Goal: Task Accomplishment & Management: Use online tool/utility

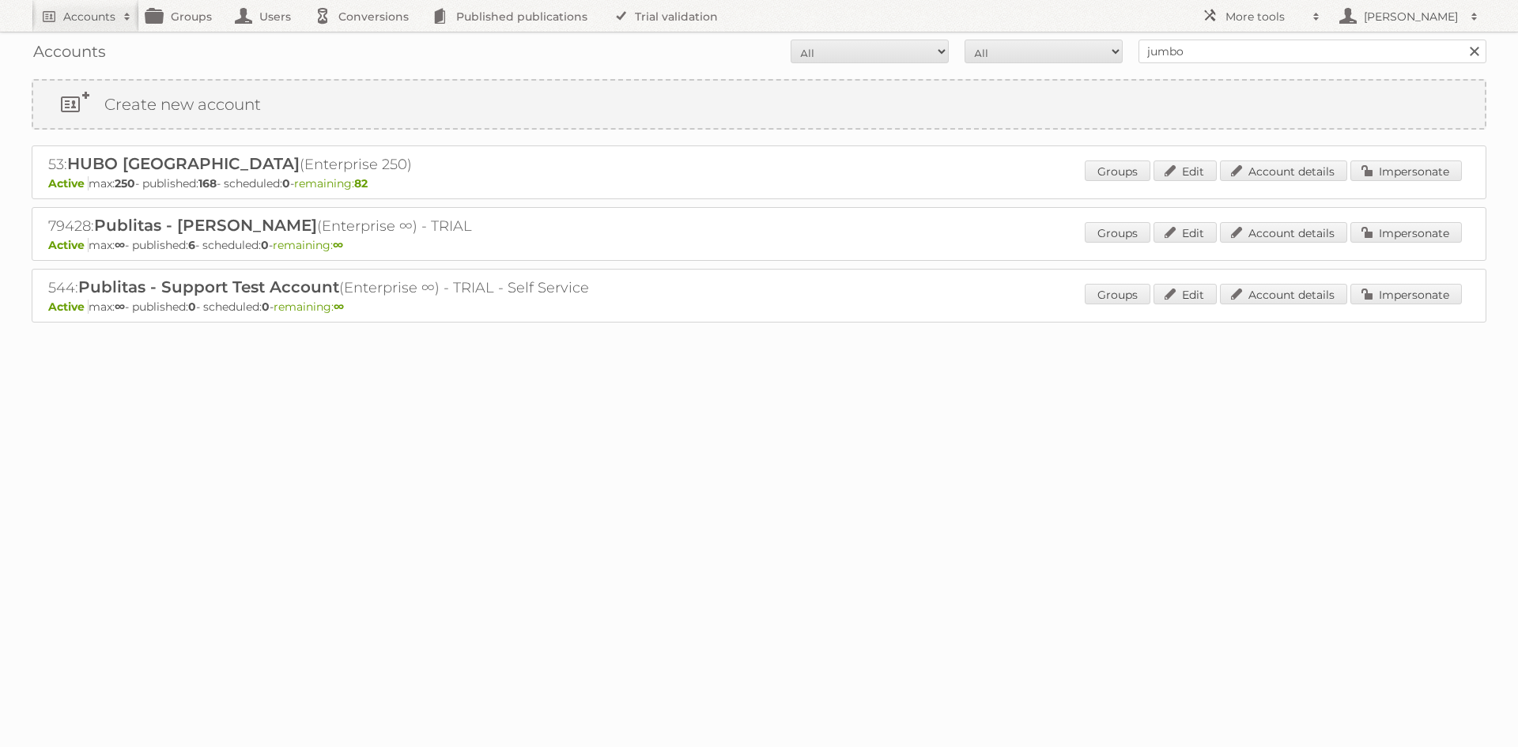
type input "jumbo"
click at [1462, 40] on input "Search" at bounding box center [1474, 52] width 24 height 24
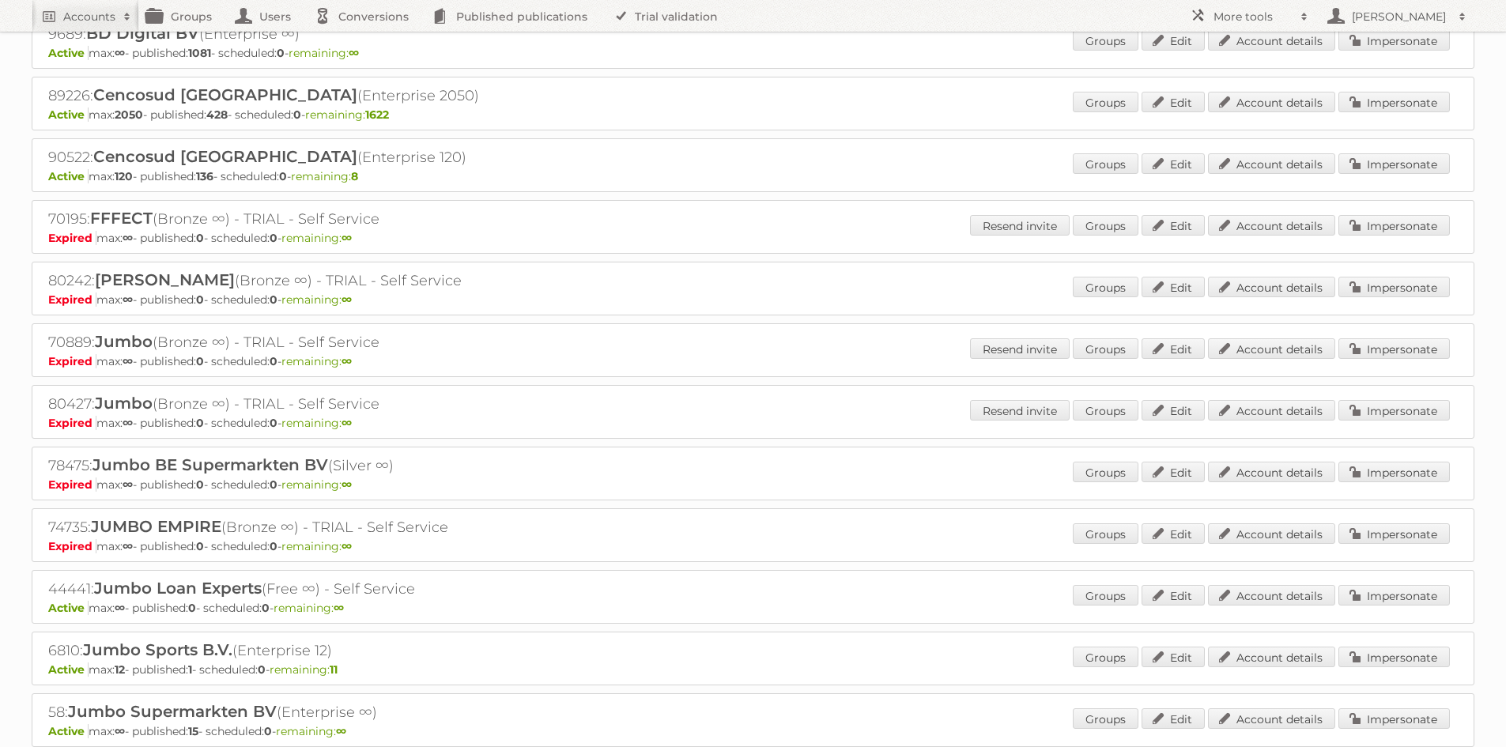
scroll to position [158, 0]
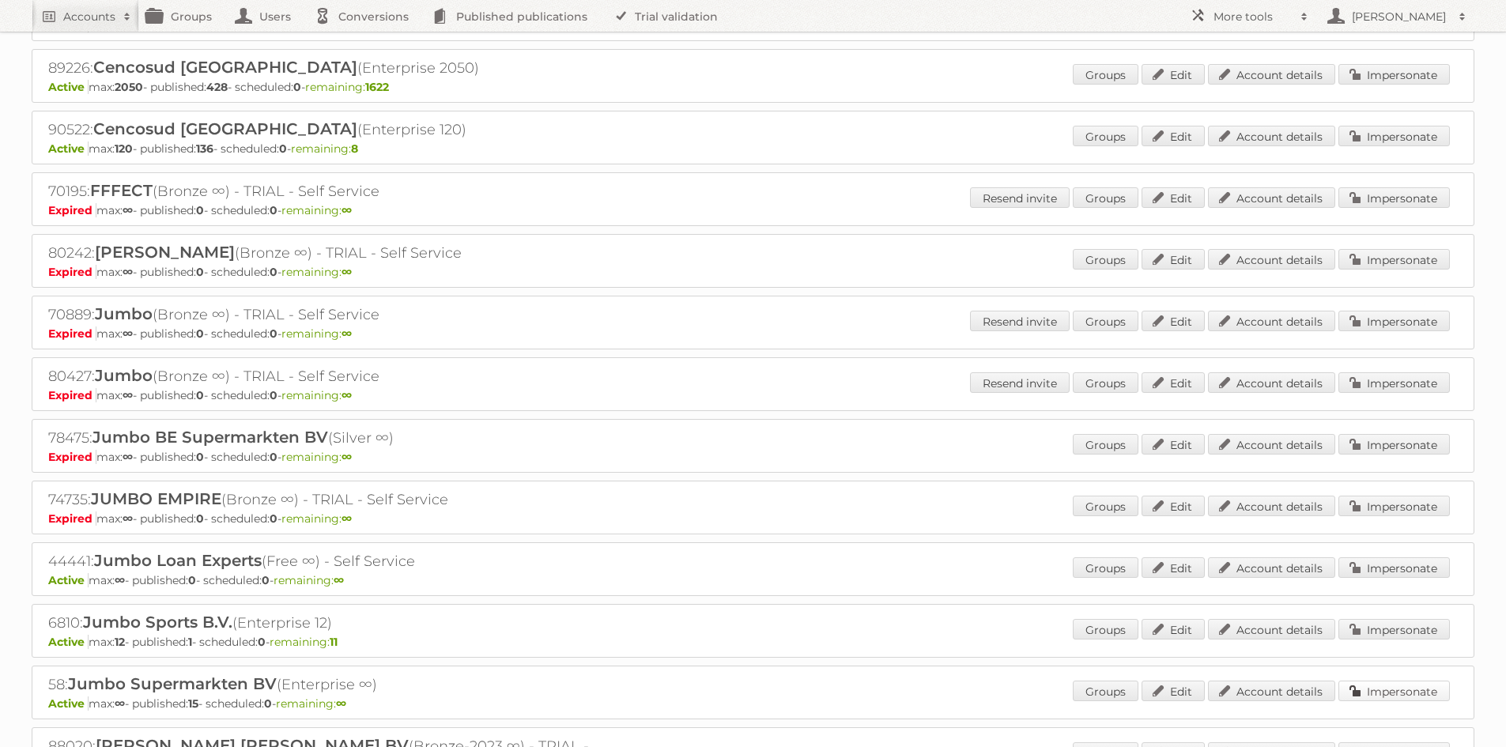
click at [1400, 694] on link "Impersonate" at bounding box center [1394, 691] width 111 height 21
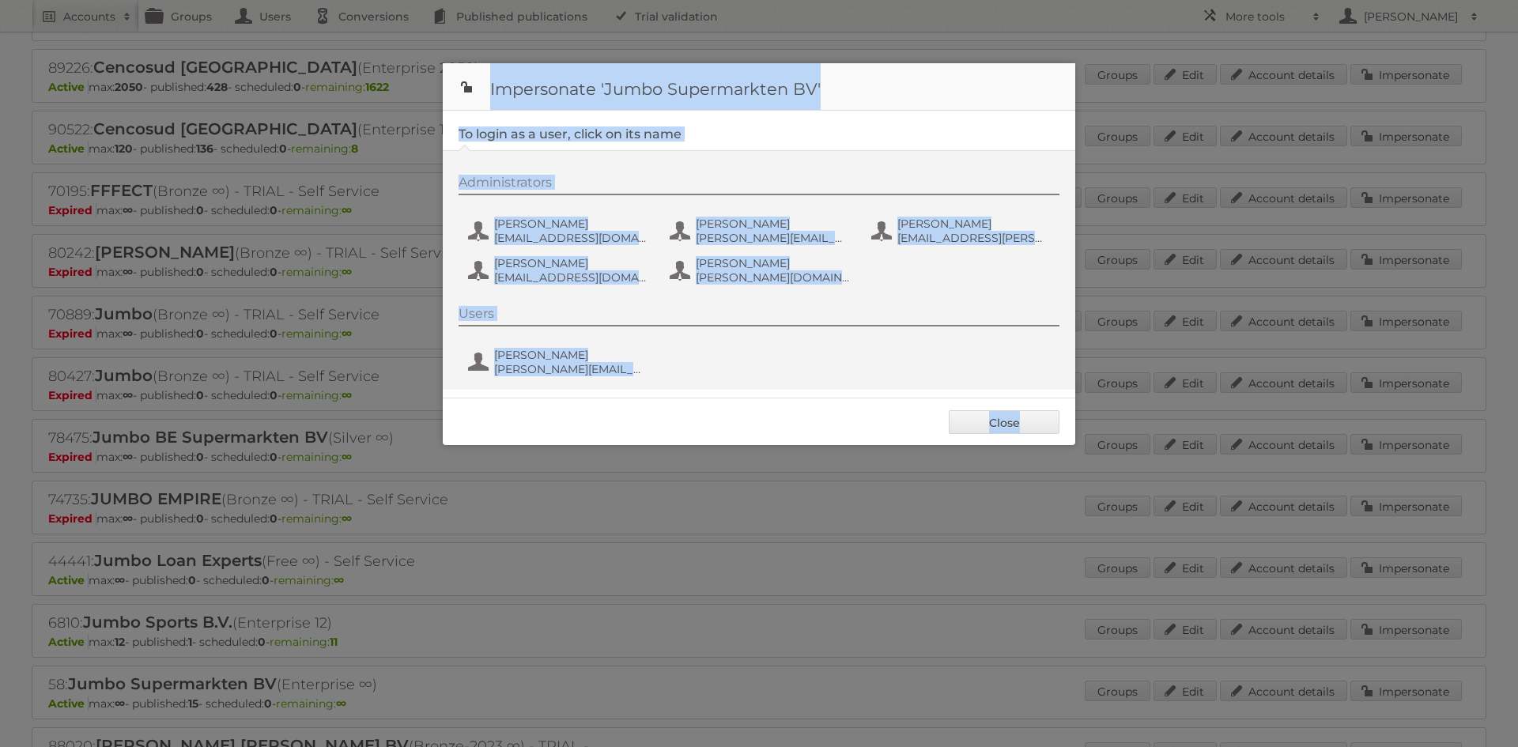
click at [1400, 693] on div at bounding box center [759, 373] width 1518 height 747
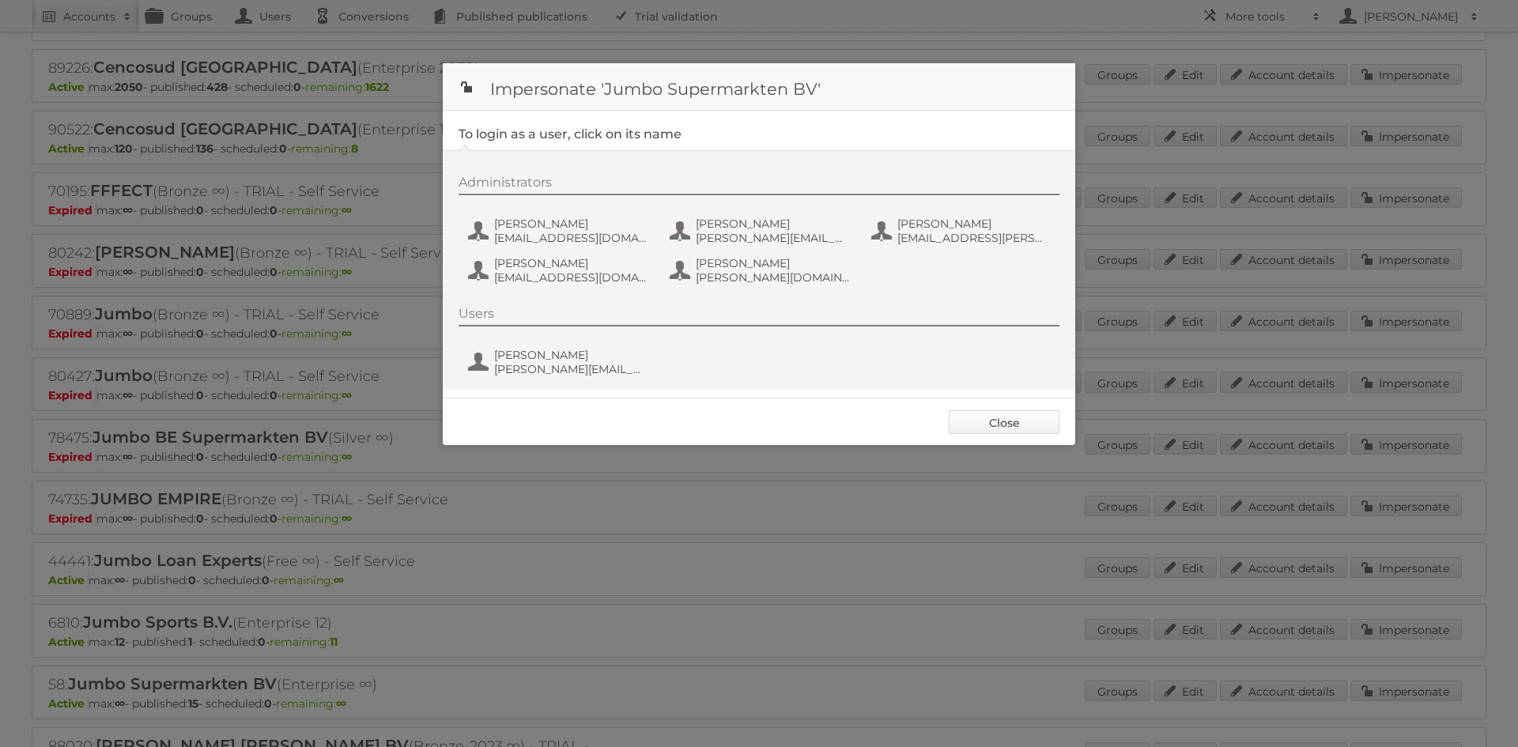
click at [1021, 429] on link "Close" at bounding box center [1004, 422] width 111 height 24
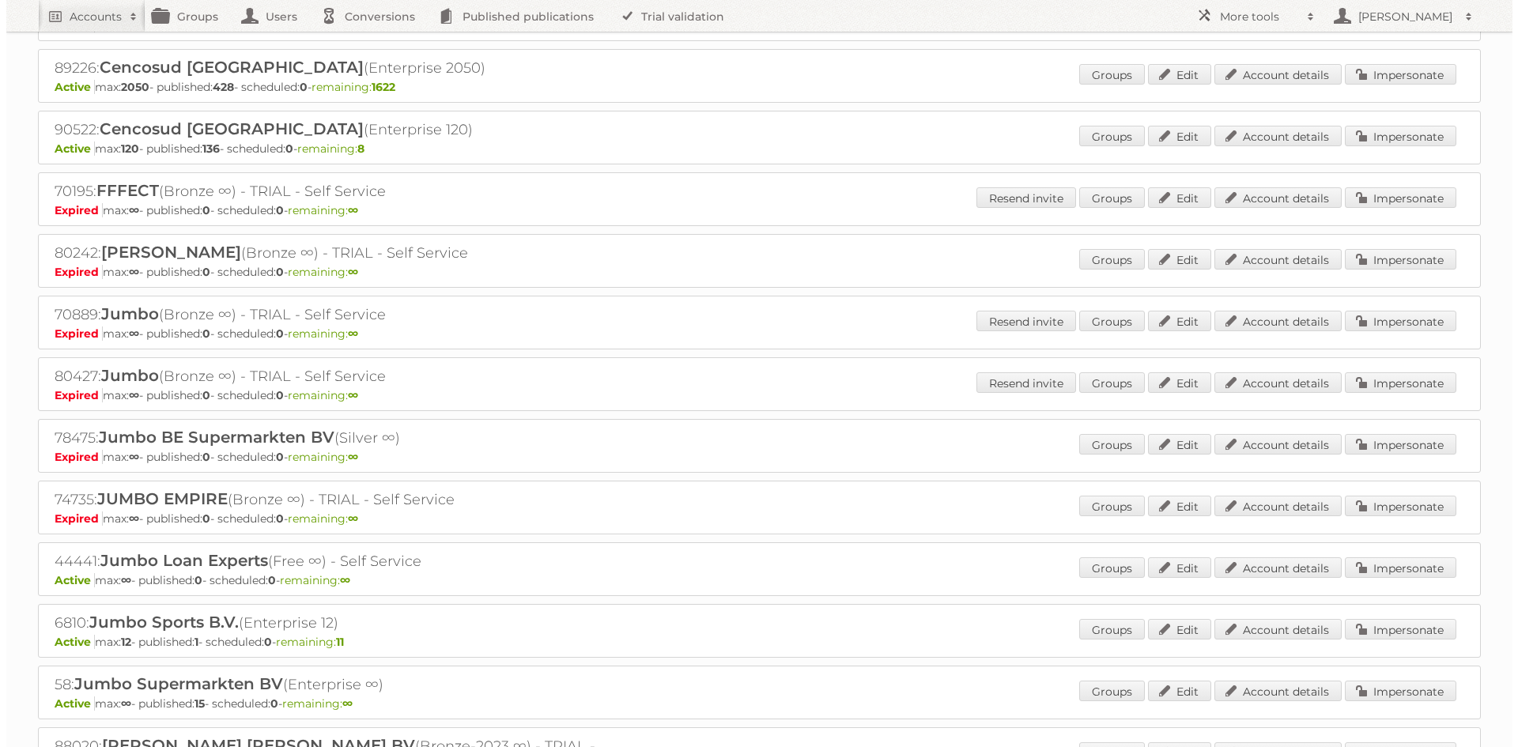
scroll to position [237, 0]
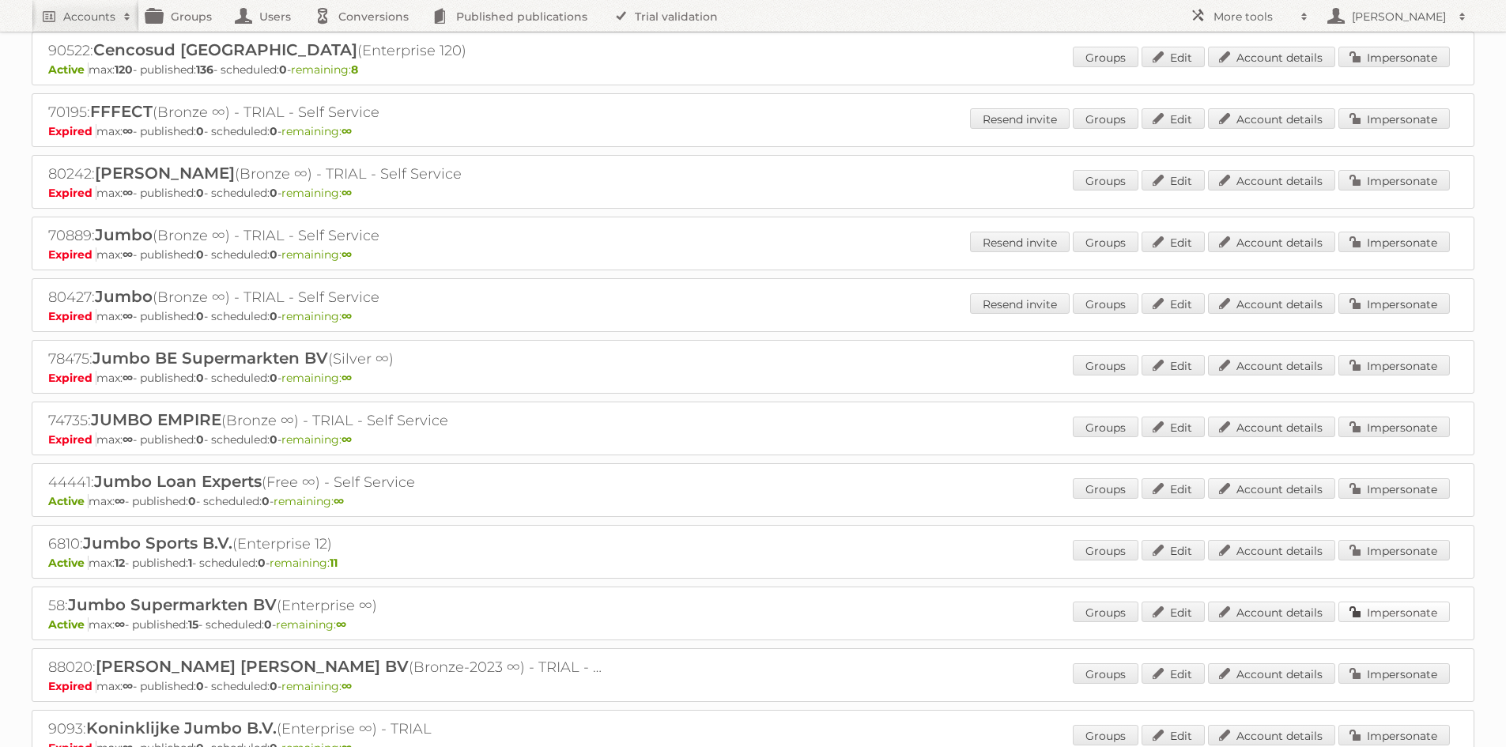
click at [1407, 606] on link "Impersonate" at bounding box center [1394, 612] width 111 height 21
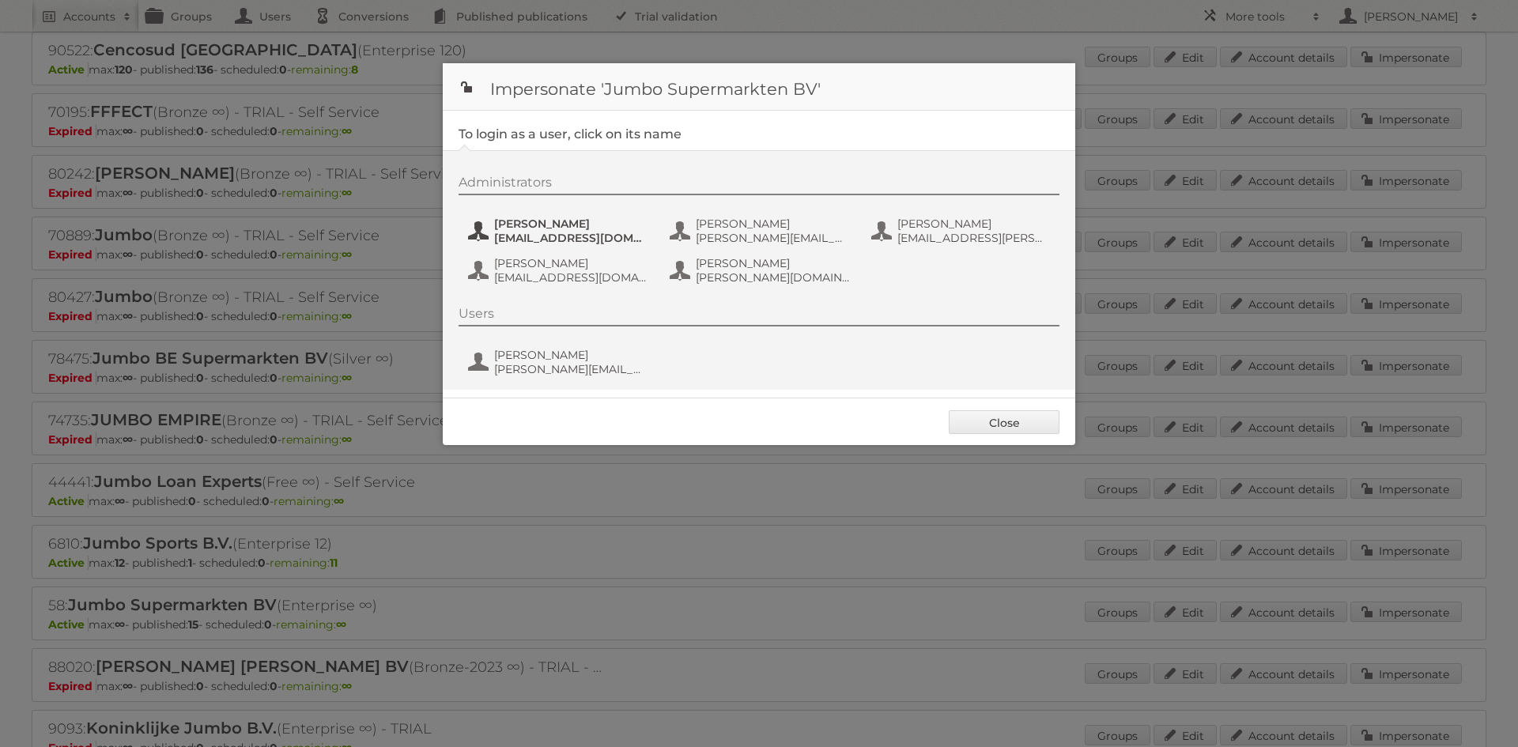
click at [573, 231] on button "Anneke van Eijk- Vogels [EMAIL_ADDRESS][PERSON_NAME][DOMAIN_NAME]" at bounding box center [560, 231] width 186 height 32
